Goal: Find specific page/section: Find specific page/section

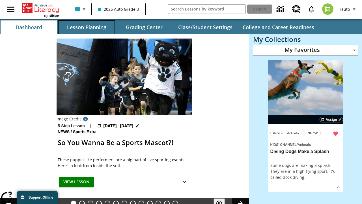
click at [87, 27] on button "Lesson Planning" at bounding box center [86, 27] width 57 height 14
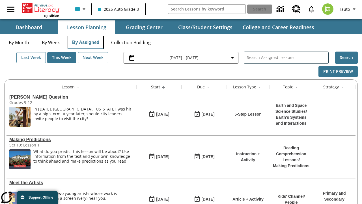
click at [85, 42] on button "By Assigned" at bounding box center [86, 43] width 36 height 14
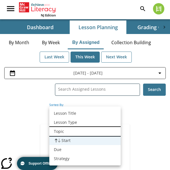
click at [85, 131] on li "Topic" at bounding box center [84, 131] width 71 height 9
